Goal: Task Accomplishment & Management: Complete application form

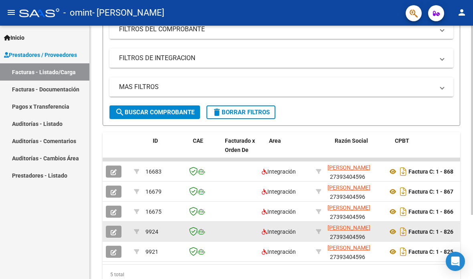
click at [361, 224] on span "[PERSON_NAME]" at bounding box center [348, 227] width 43 height 6
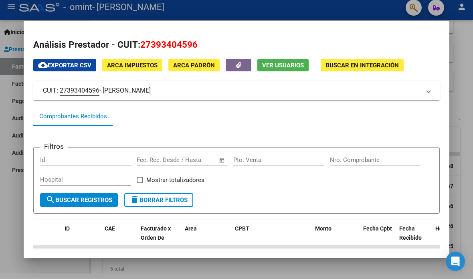
click at [6, 161] on div at bounding box center [236, 139] width 473 height 279
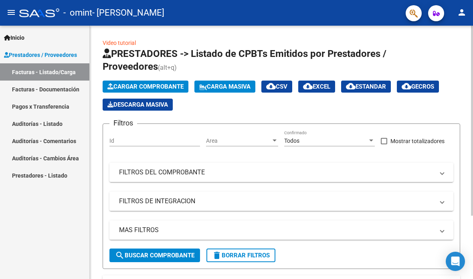
click at [139, 73] on app-list-header "PRESTADORES -> Listado de CPBTs Emitidos por Prestadores / Proveedores (alt+q) …" at bounding box center [282, 158] width 358 height 222
click at [125, 83] on span "Cargar Comprobante" at bounding box center [145, 86] width 76 height 7
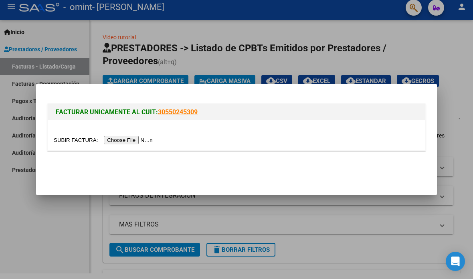
click at [129, 141] on input "file" at bounding box center [104, 140] width 101 height 8
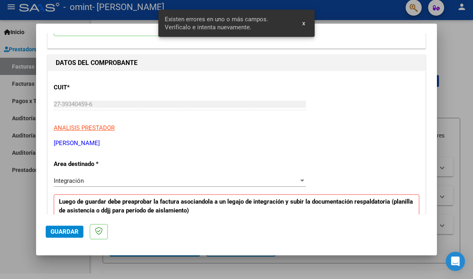
scroll to position [64, 0]
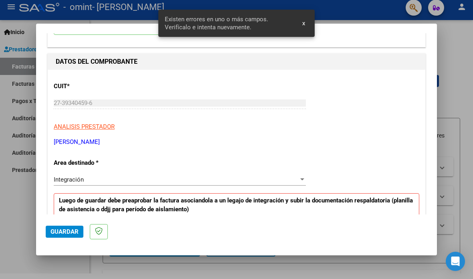
click at [288, 176] on div "Integración" at bounding box center [176, 179] width 245 height 7
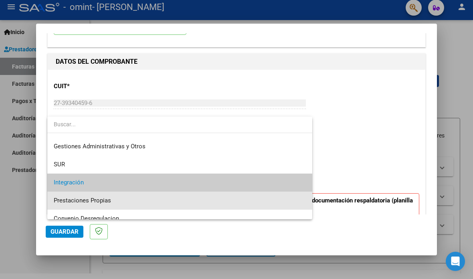
scroll to position [27, 0]
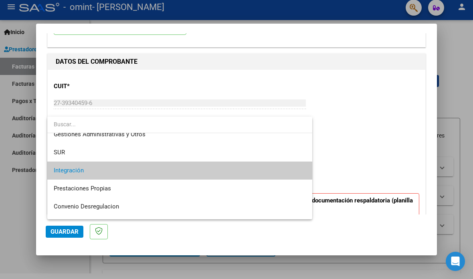
click at [356, 137] on div at bounding box center [236, 139] width 473 height 279
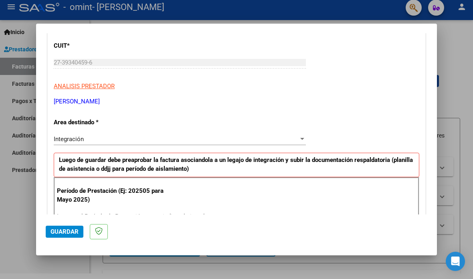
scroll to position [104, 0]
click at [242, 213] on input "Ingrese el Período de Prestación como indica el ejemplo" at bounding box center [181, 216] width 248 height 7
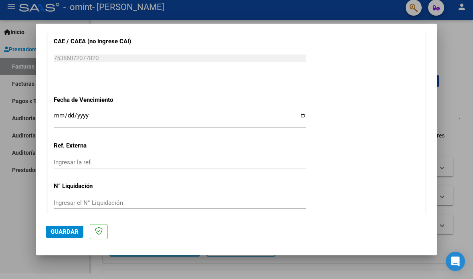
scroll to position [513, 0]
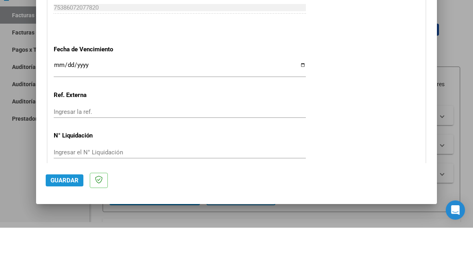
type input "202508"
click at [62, 228] on span "Guardar" at bounding box center [65, 231] width 28 height 7
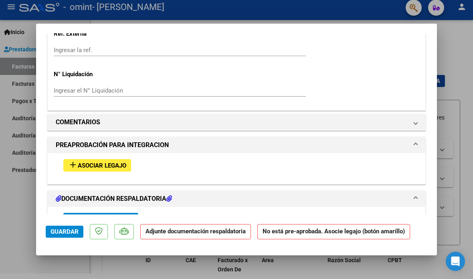
scroll to position [616, 0]
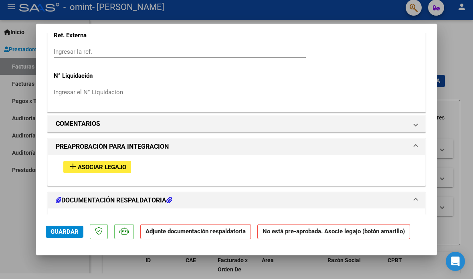
click at [119, 164] on span "Asociar Legajo" at bounding box center [102, 167] width 48 height 7
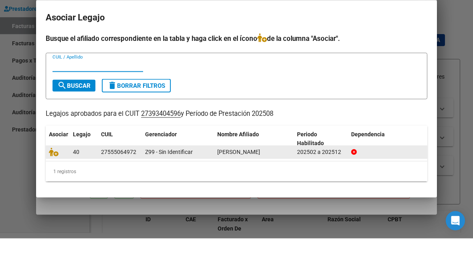
click at [60, 189] on span at bounding box center [55, 192] width 12 height 6
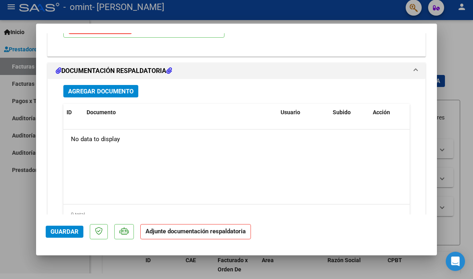
scroll to position [870, 0]
click at [120, 88] on span "Agregar Documento" at bounding box center [100, 91] width 65 height 7
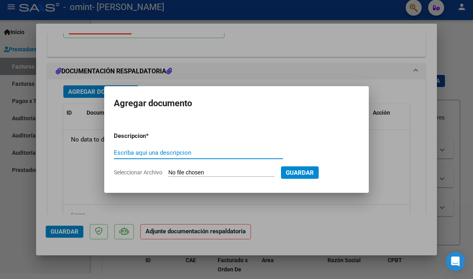
click at [266, 58] on div at bounding box center [236, 139] width 473 height 279
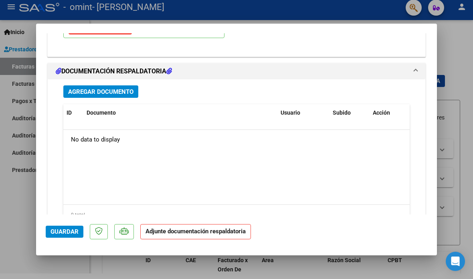
click at [121, 88] on span "Agregar Documento" at bounding box center [100, 91] width 65 height 7
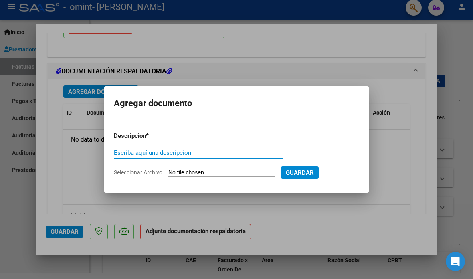
click at [210, 176] on input "Seleccionar Archivo" at bounding box center [221, 173] width 106 height 8
type input "C:\fakepath\Planilla [PERSON_NAME][DATE].pdf"
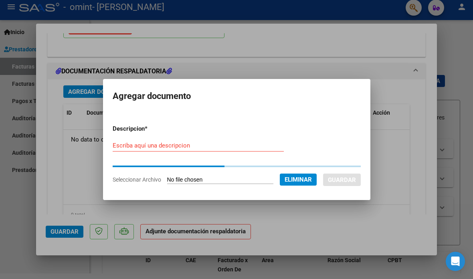
click at [256, 143] on input "Escriba aquí una descripcion" at bounding box center [198, 145] width 171 height 7
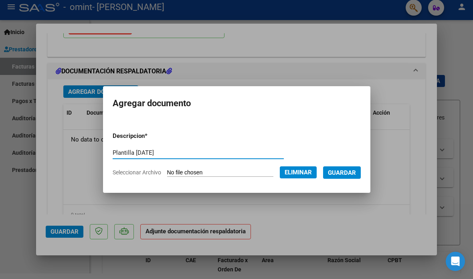
type input "Plantilla [DATE]"
click at [356, 169] on span "Guardar" at bounding box center [342, 172] width 28 height 7
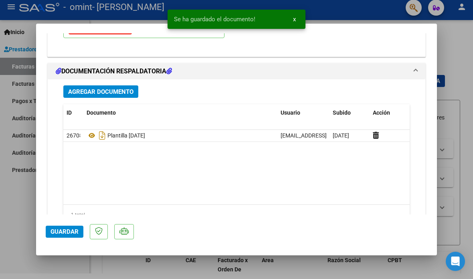
click at [70, 235] on span "Guardar" at bounding box center [65, 231] width 28 height 7
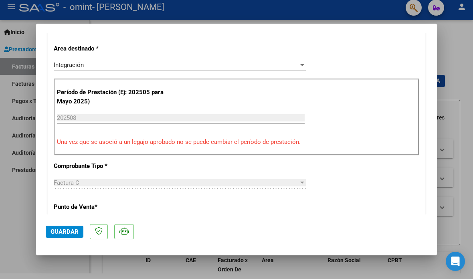
scroll to position [193, 0]
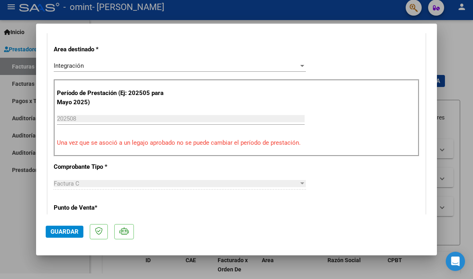
click at [15, 221] on div at bounding box center [236, 139] width 473 height 279
type input "$ 0,00"
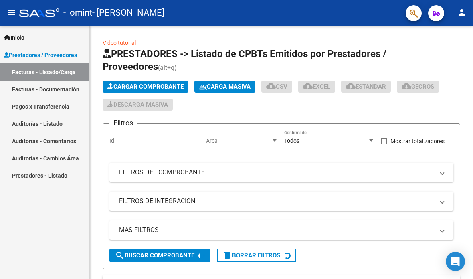
scroll to position [6, 0]
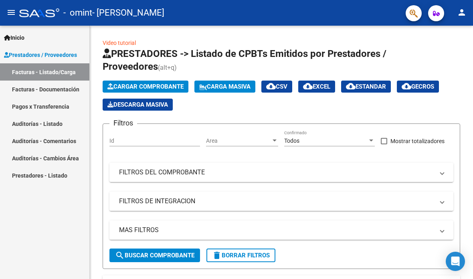
click at [32, 8] on div at bounding box center [39, 12] width 40 height 9
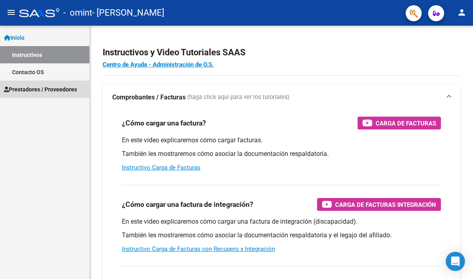
click at [62, 85] on span "Prestadores / Proveedores" at bounding box center [40, 89] width 73 height 9
click at [29, 81] on link "Prestadores / Proveedores" at bounding box center [44, 89] width 89 height 17
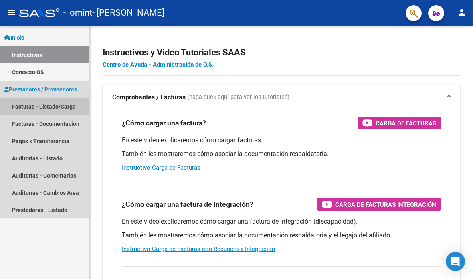
click at [64, 101] on link "Facturas - Listado/Carga" at bounding box center [44, 106] width 89 height 17
